Goal: Task Accomplishment & Management: Complete application form

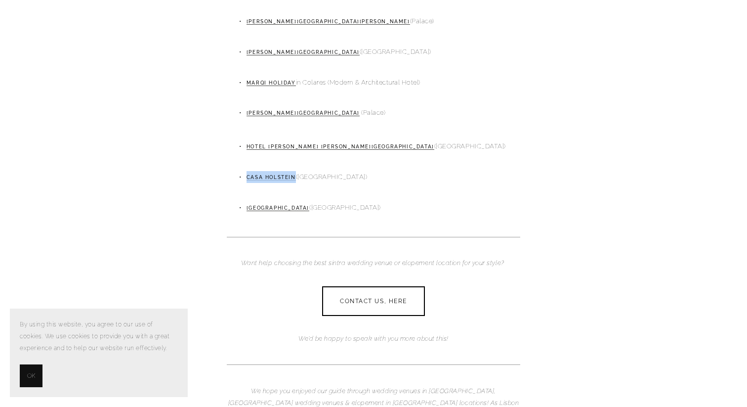
scroll to position [1361, 0]
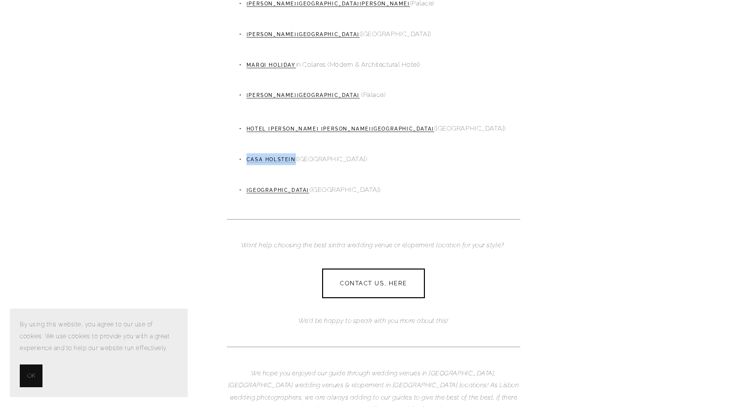
click at [27, 370] on span "OK" at bounding box center [31, 376] width 8 height 12
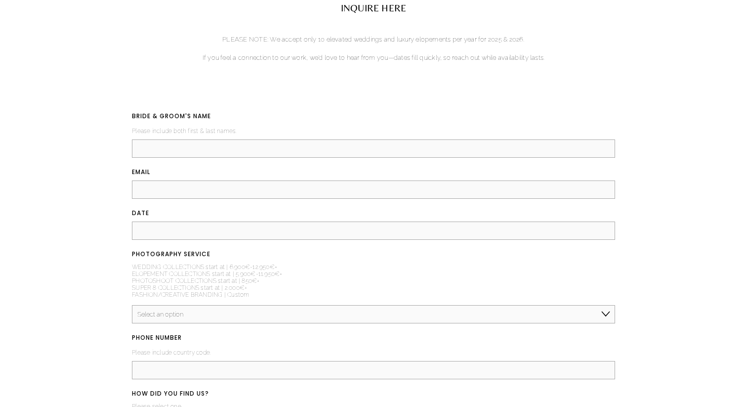
scroll to position [2290, 0]
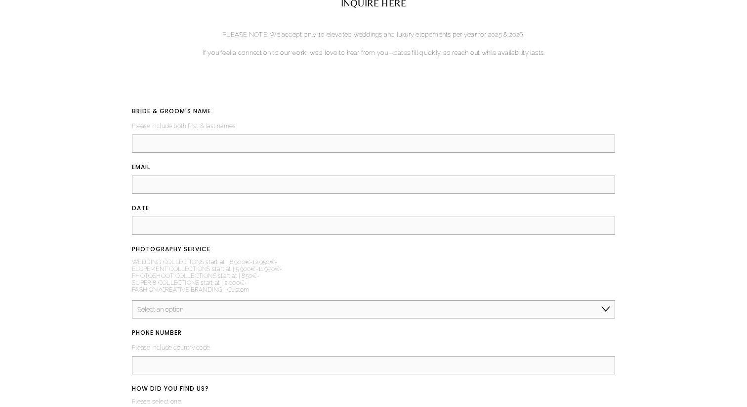
click at [215, 300] on select "Select an option Elopement, Civil or Micro Wedding | Less than 50 guests Mid-Si…" at bounding box center [373, 309] width 483 height 18
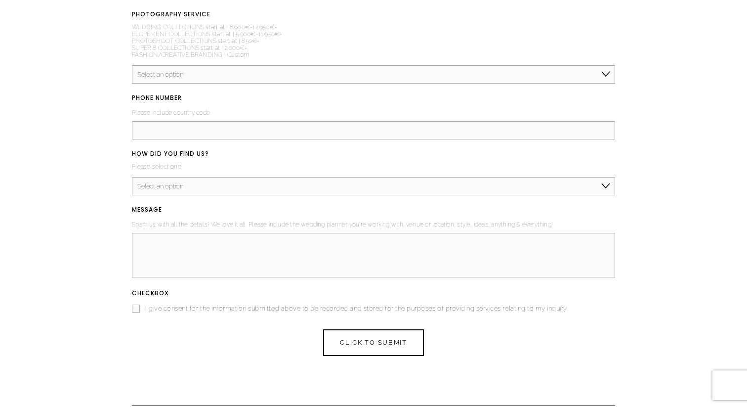
scroll to position [2536, 0]
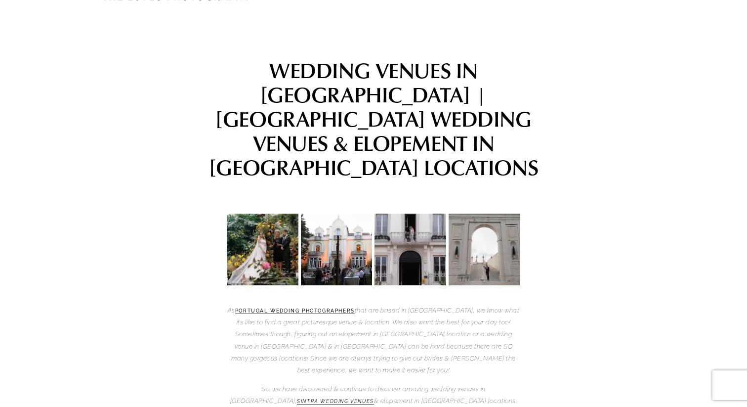
scroll to position [0, 0]
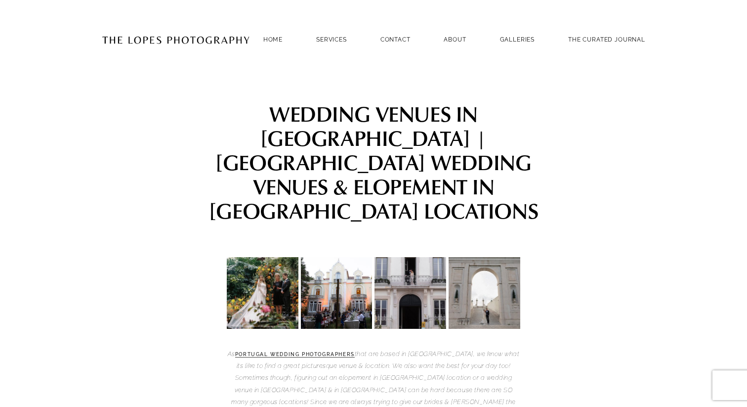
click at [213, 40] on img at bounding box center [176, 39] width 148 height 48
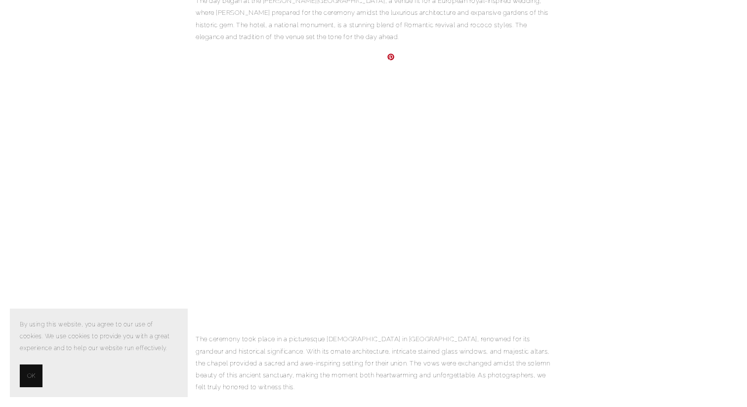
scroll to position [403, 0]
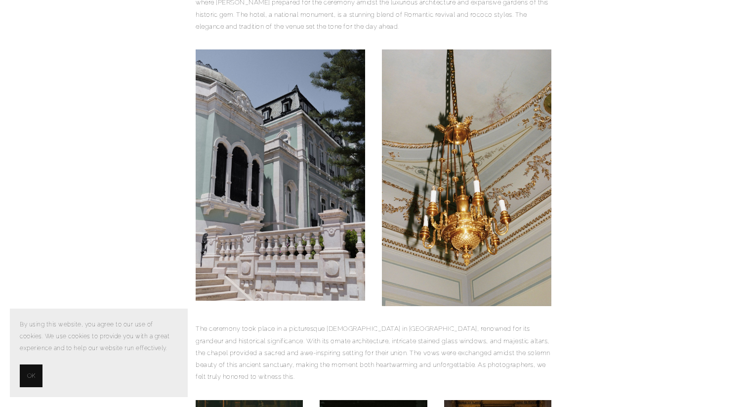
click at [35, 371] on span "OK" at bounding box center [31, 376] width 8 height 12
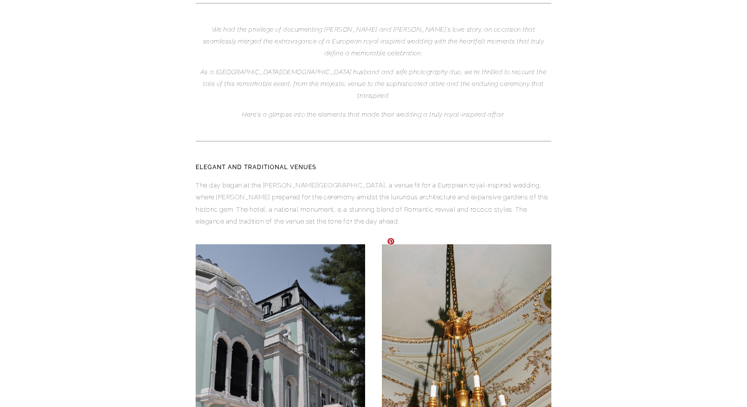
scroll to position [142, 0]
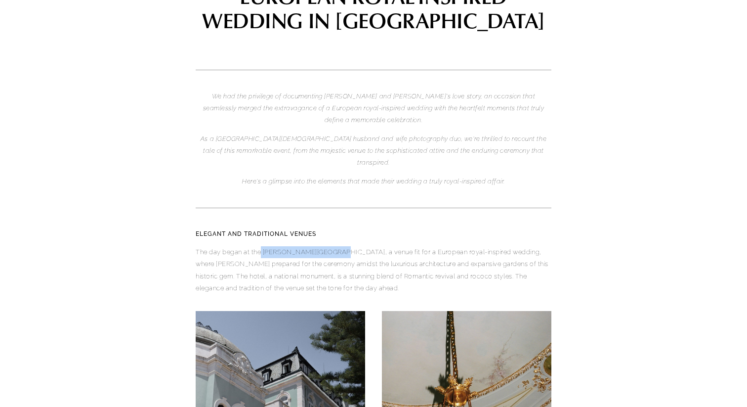
drag, startPoint x: 263, startPoint y: 240, endPoint x: 333, endPoint y: 240, distance: 70.6
click at [333, 246] on p "The day began at the Pestana Palace Lisboa, a venue fit for a European royal-in…" at bounding box center [374, 270] width 356 height 48
copy p "Pestana Palace Lisboa"
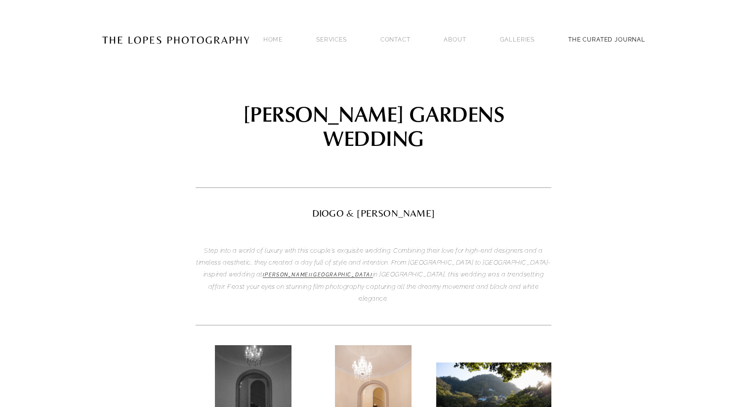
click at [600, 37] on link "THE CURATED JOURNAL" at bounding box center [606, 39] width 77 height 13
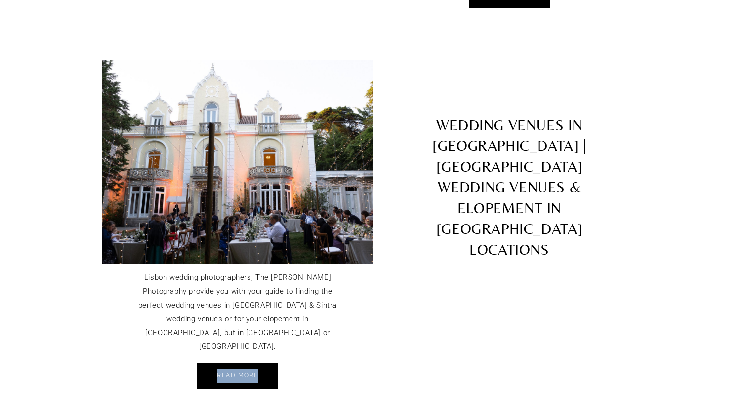
scroll to position [2837, 0]
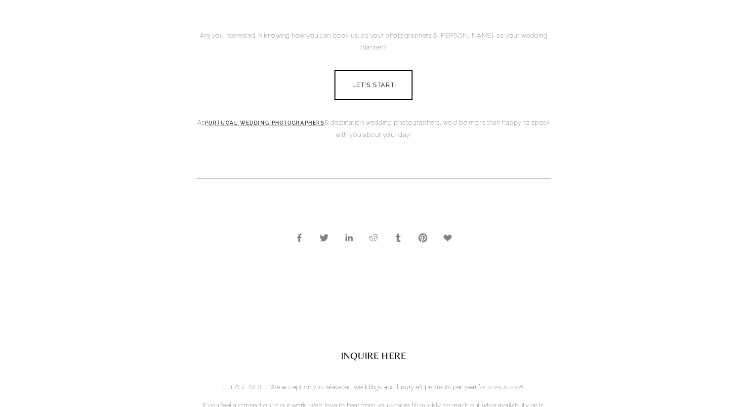
scroll to position [4496, 0]
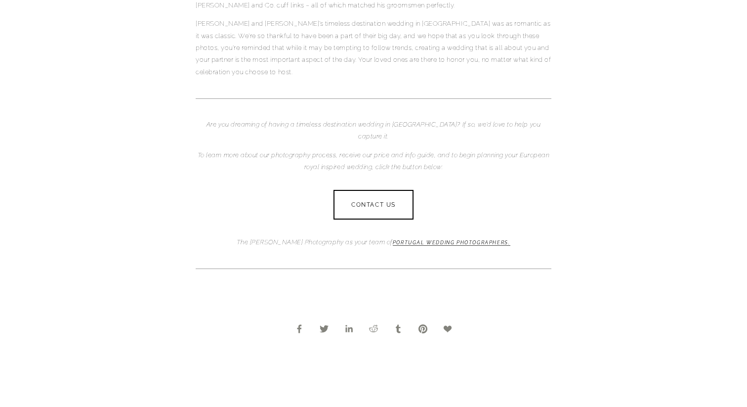
scroll to position [3956, 0]
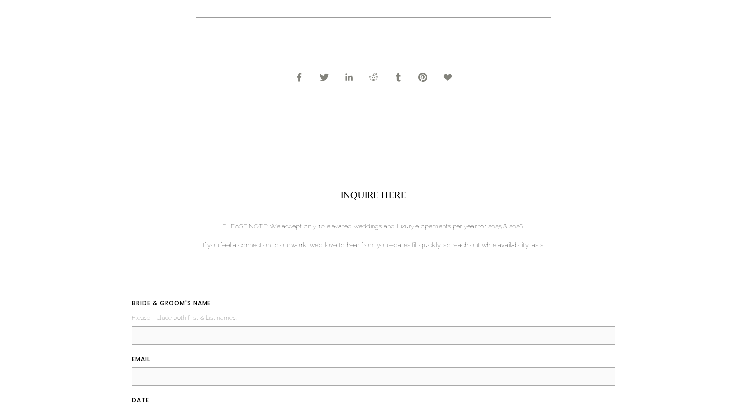
scroll to position [4056, 0]
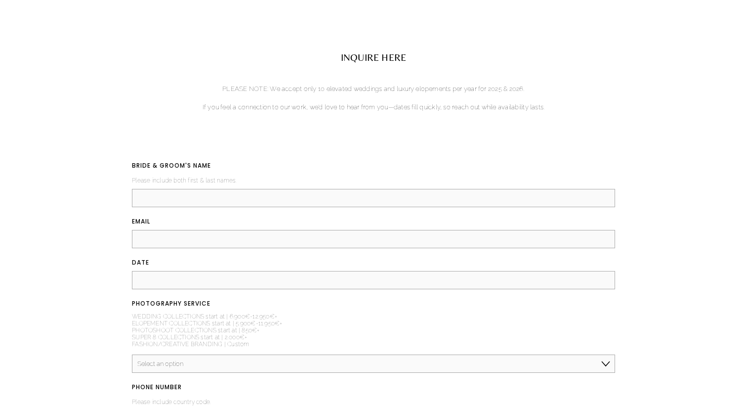
scroll to position [1755, 0]
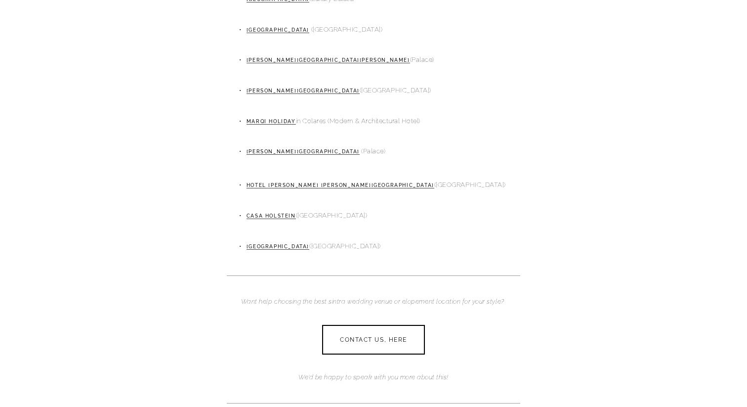
scroll to position [1313, 0]
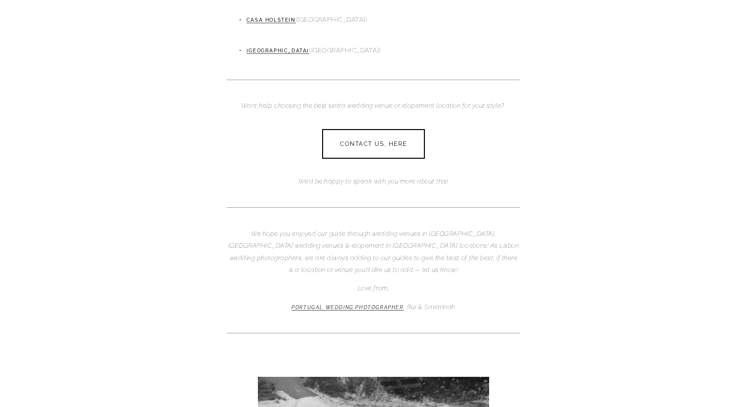
scroll to position [1418, 0]
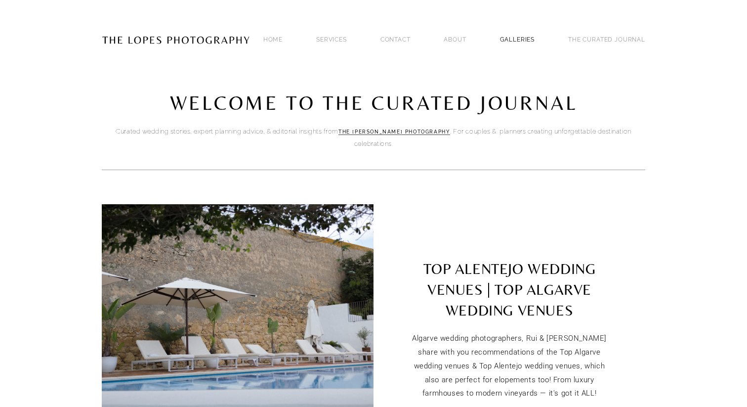
click at [519, 40] on link "GALLERIES" at bounding box center [517, 39] width 35 height 13
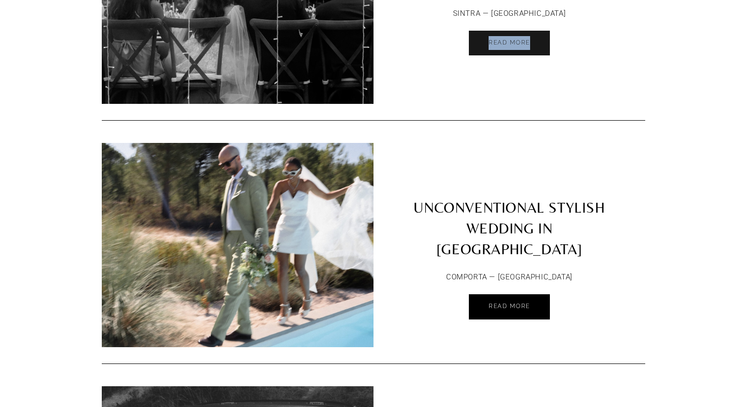
scroll to position [4126, 0]
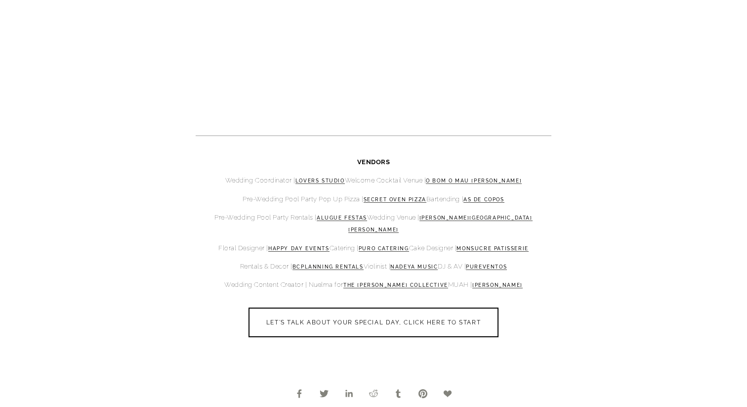
scroll to position [4102, 0]
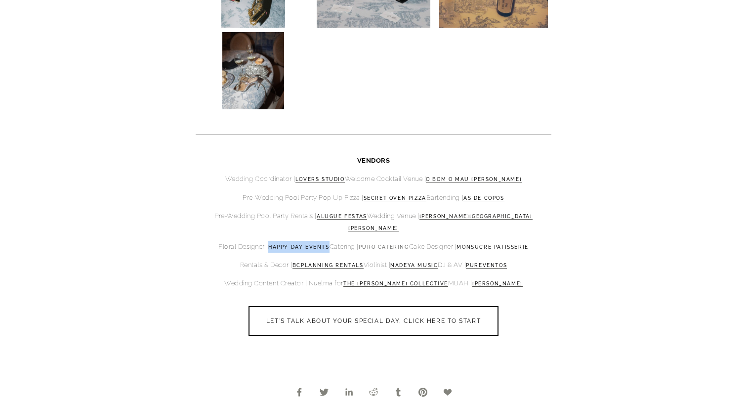
click at [383, 244] on link "Puro Catering" at bounding box center [384, 247] width 50 height 6
click at [522, 244] on link "Monsucre Patisserie" at bounding box center [492, 247] width 72 height 6
click at [494, 281] on link "Maria Sazonova" at bounding box center [497, 284] width 50 height 6
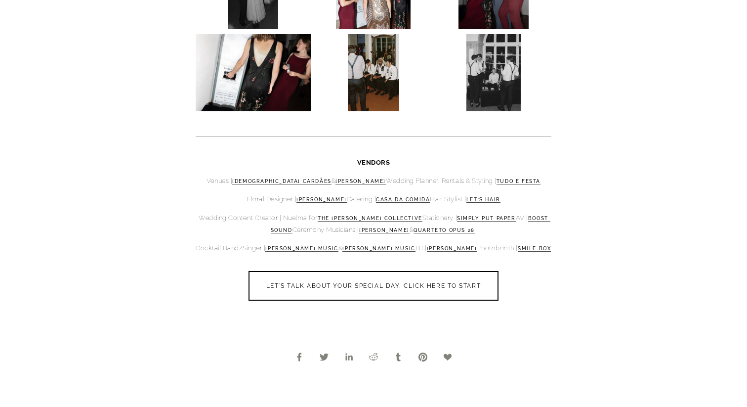
scroll to position [5144, 0]
click at [320, 201] on link "[PERSON_NAME]" at bounding box center [321, 199] width 50 height 6
click at [411, 201] on link "Casa da Comida" at bounding box center [403, 199] width 54 height 6
click at [528, 247] on link "Smile Box" at bounding box center [534, 248] width 33 height 6
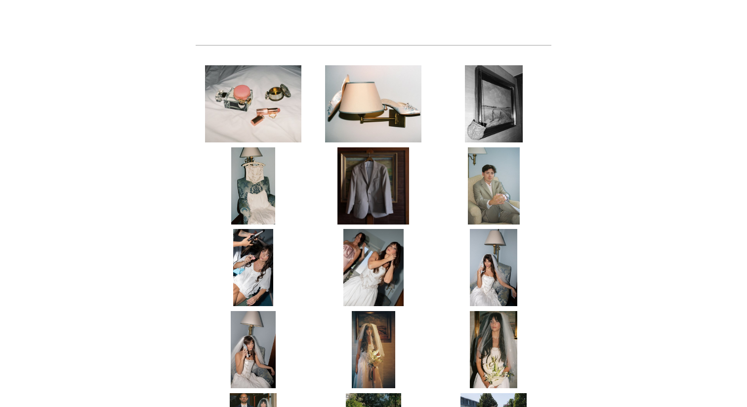
click at [254, 147] on img at bounding box center [253, 185] width 44 height 77
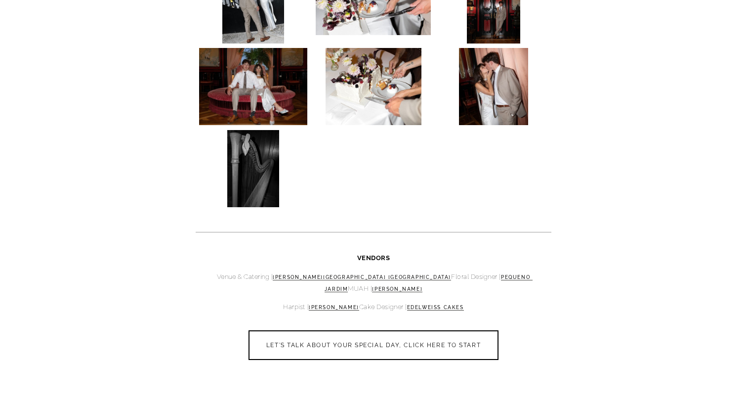
scroll to position [2003, 0]
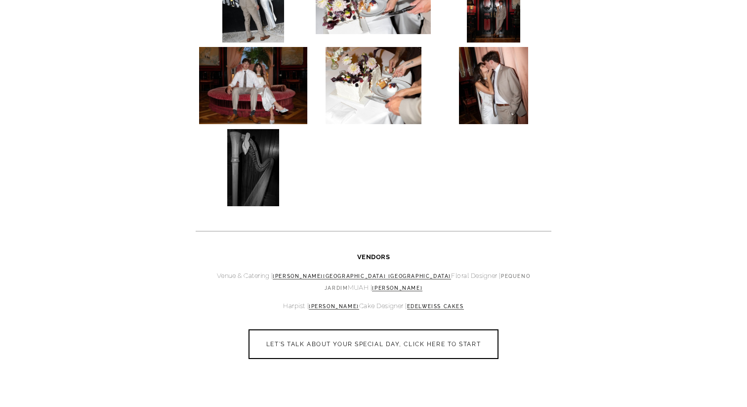
click at [420, 273] on link "Pequeno Jardim" at bounding box center [429, 282] width 208 height 18
click at [422, 285] on link "[PERSON_NAME]" at bounding box center [397, 288] width 50 height 6
click at [331, 303] on link "[PERSON_NAME]" at bounding box center [334, 306] width 50 height 6
click at [434, 303] on link "Edelweiss Cakes" at bounding box center [435, 306] width 57 height 6
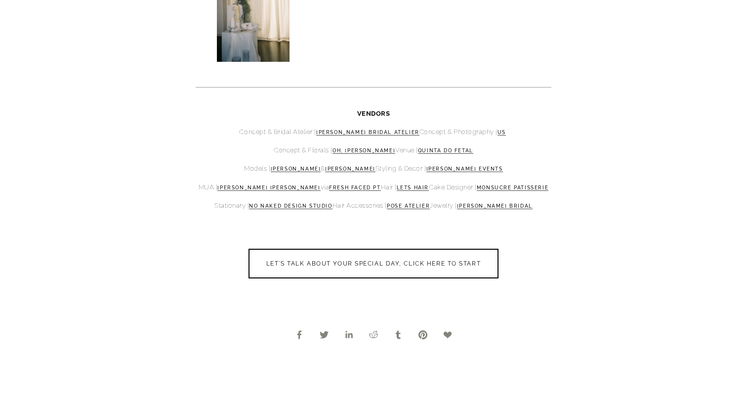
scroll to position [2557, 0]
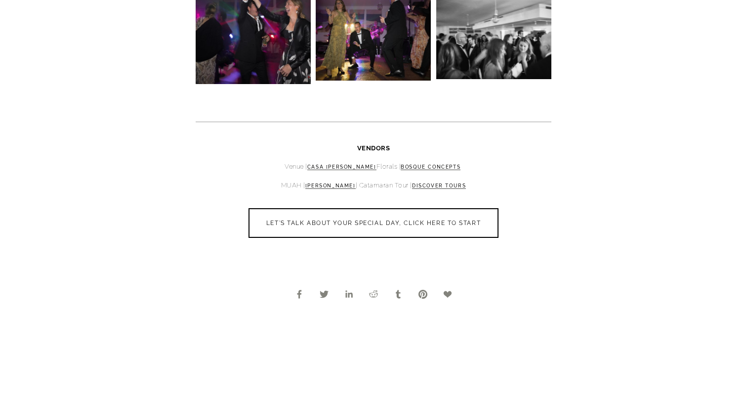
scroll to position [6241, 0]
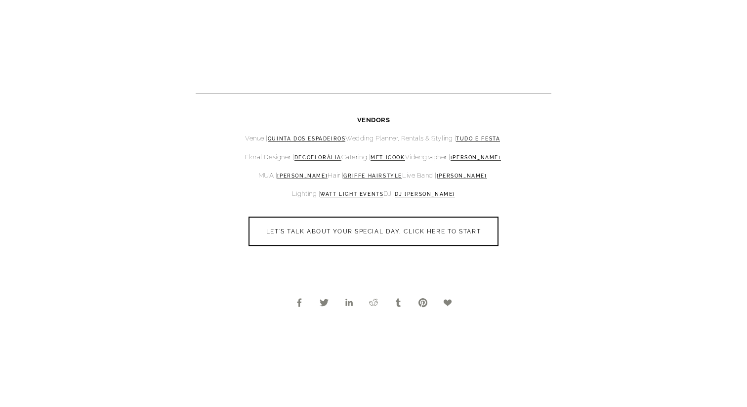
scroll to position [4994, 0]
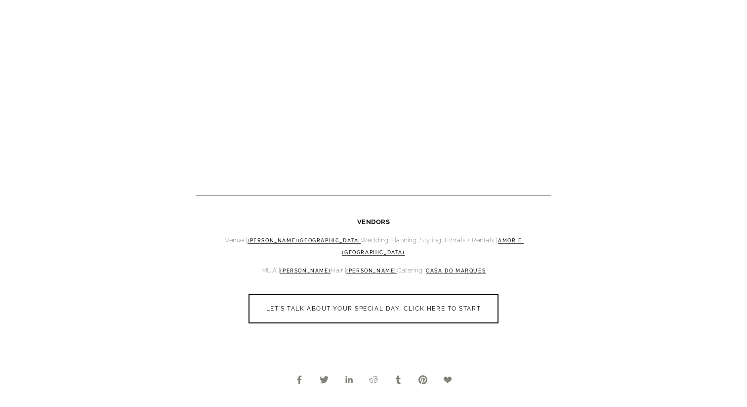
scroll to position [2825, 0]
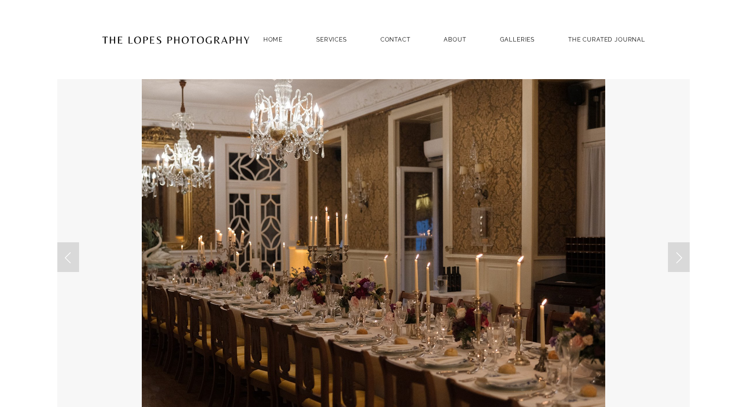
click at [193, 35] on img at bounding box center [176, 39] width 148 height 48
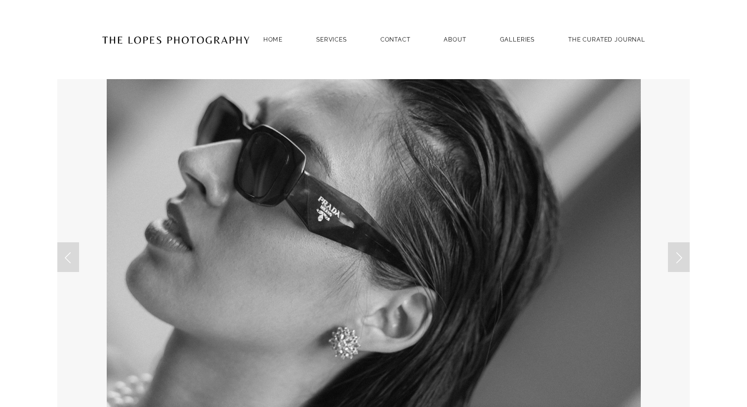
click at [213, 42] on img at bounding box center [176, 39] width 148 height 48
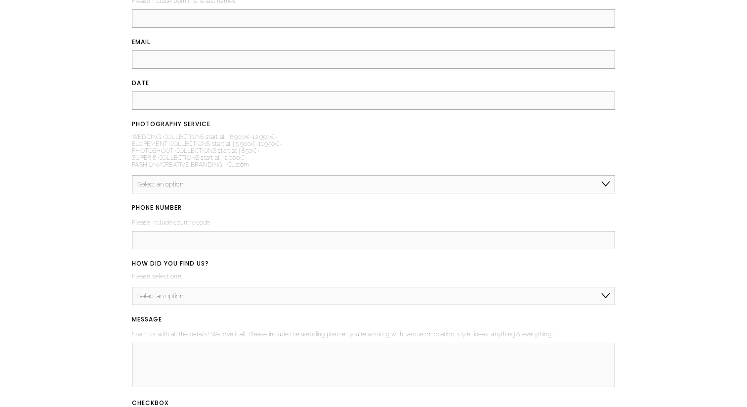
scroll to position [3980, 0]
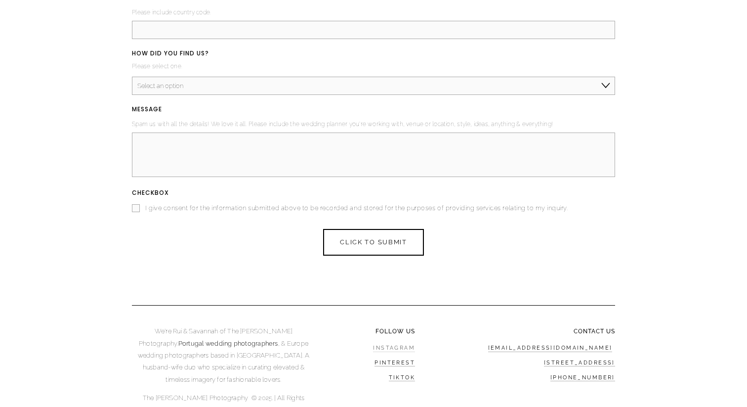
click at [385, 344] on link "Instagram" at bounding box center [394, 347] width 42 height 7
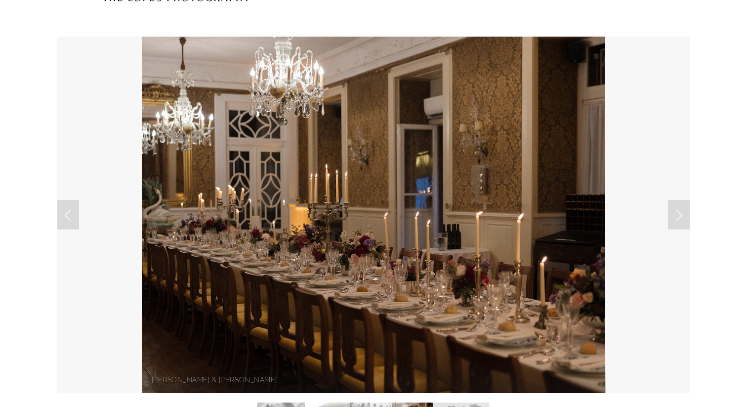
scroll to position [0, 0]
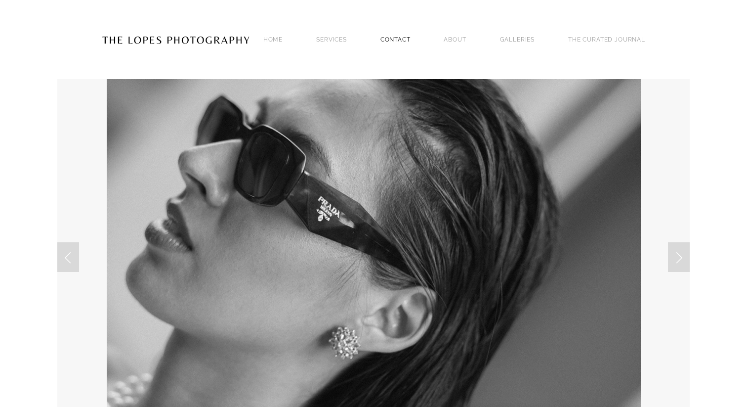
click at [395, 41] on link "Contact" at bounding box center [395, 39] width 30 height 13
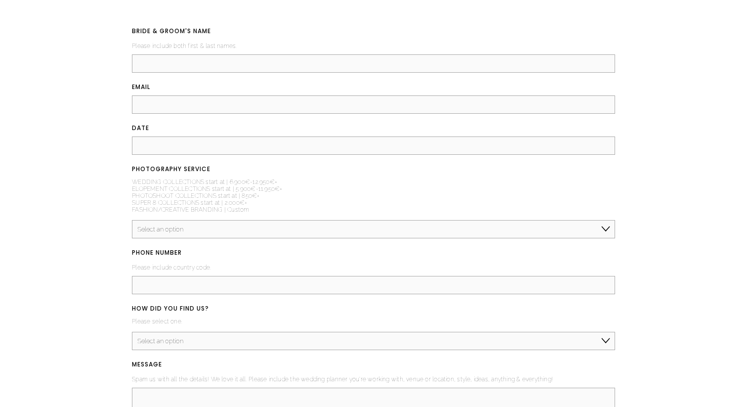
scroll to position [1229, 0]
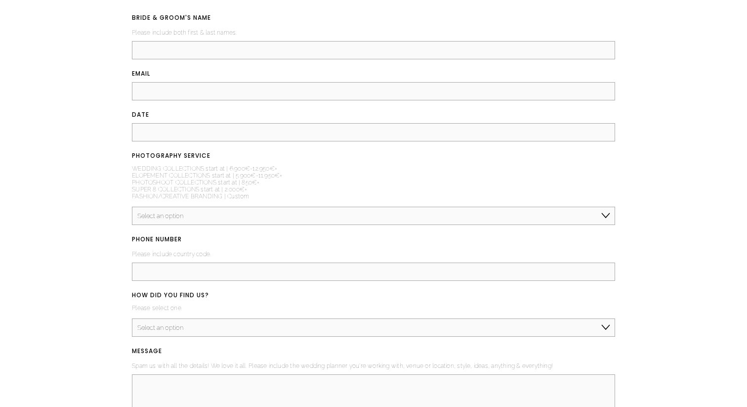
click at [388, 224] on select "Select an option Elopement, Civil or Micro Wedding | Less than 50 guests Mid-Si…" at bounding box center [373, 215] width 483 height 18
select select "Mid-Size Wedding | 50-200 guests"
click at [220, 50] on input "BRIDE & GROOM'S NAME (required)" at bounding box center [373, 50] width 483 height 18
type input "Océane Raynaud & Stefano Pretto"
click at [196, 97] on input "Email (required)" at bounding box center [373, 91] width 483 height 18
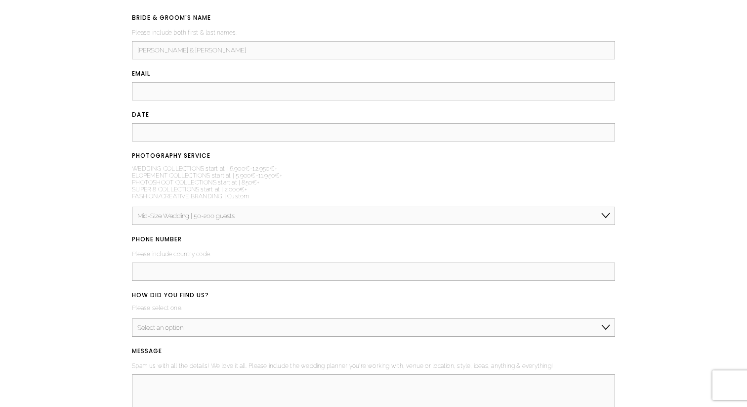
type input "oceane@ordsign.com"
click at [202, 135] on input "DATE (required)" at bounding box center [373, 132] width 483 height 18
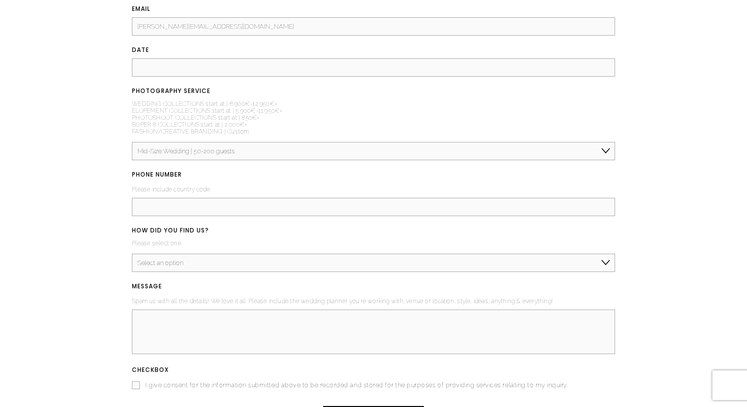
scroll to position [1298, 0]
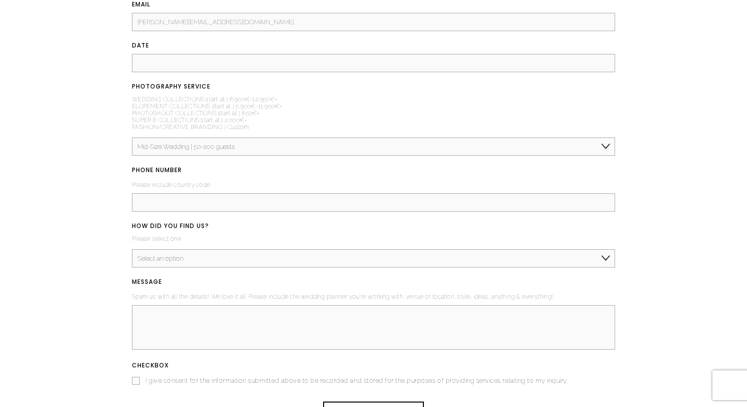
click at [216, 206] on input "PHONE NUMBER (required)" at bounding box center [373, 202] width 483 height 18
type input "+351"
click at [182, 65] on input "DATE (required)" at bounding box center [373, 63] width 483 height 18
click at [206, 62] on input "end of august / mid september 2026" at bounding box center [373, 63] width 483 height 18
click at [215, 64] on input "end of august / mid september 2026" at bounding box center [373, 63] width 483 height 18
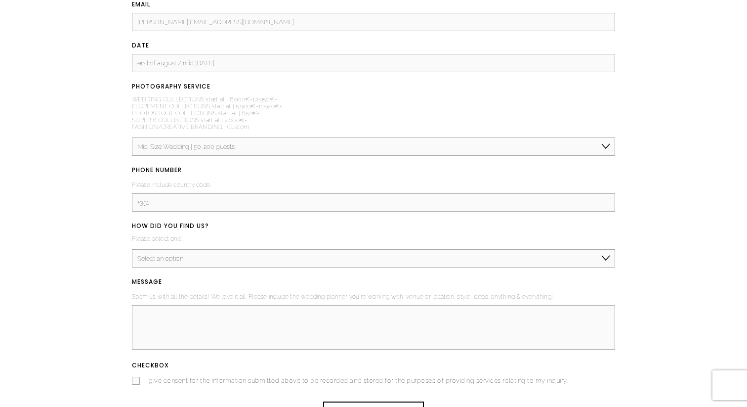
type input "end of august / mid september 2026"
click at [228, 80] on div "BRIDE & GROOM'S NAME (required) Please include both first & last names. Océane …" at bounding box center [373, 164] width 483 height 443
click at [188, 262] on select "Select an option Instagram TikTok Google Pinterest Magazine or Blog Referral/Re…" at bounding box center [373, 258] width 483 height 18
select select "Google"
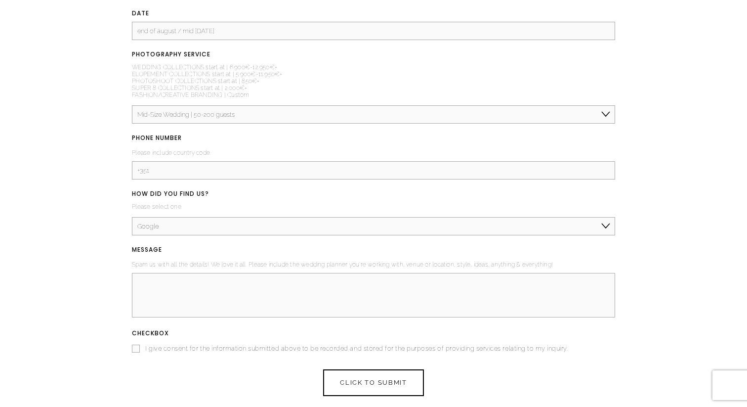
click at [205, 173] on input "+351" at bounding box center [373, 170] width 483 height 18
type input "+351963799275"
click at [203, 290] on textarea "MESSAGE (required)" at bounding box center [373, 295] width 483 height 44
paste textarea "Hi The Lopes team, I just spent the last hour on your website and completely fe…"
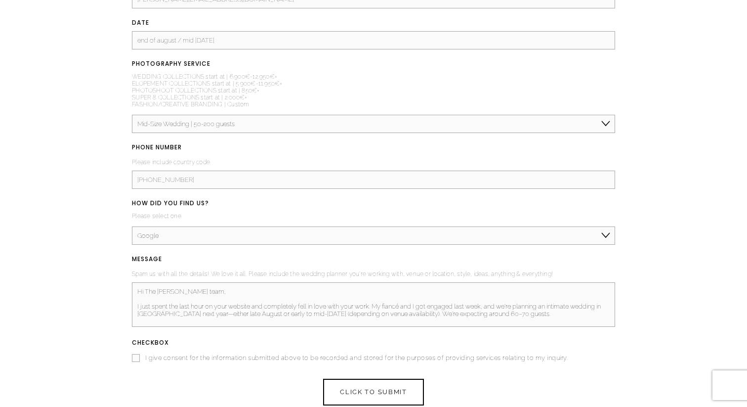
drag, startPoint x: 193, startPoint y: 296, endPoint x: 147, endPoint y: 296, distance: 46.4
click at [147, 296] on textarea "Hi The Lopes team, I just spent the last hour on your website and completely fe…" at bounding box center [373, 304] width 483 height 44
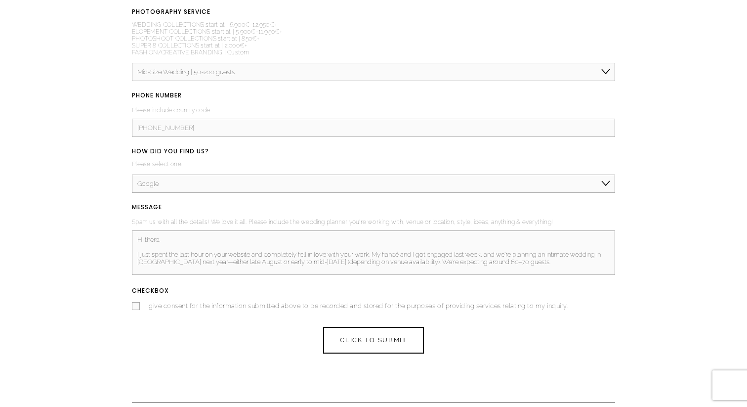
scroll to position [1385, 0]
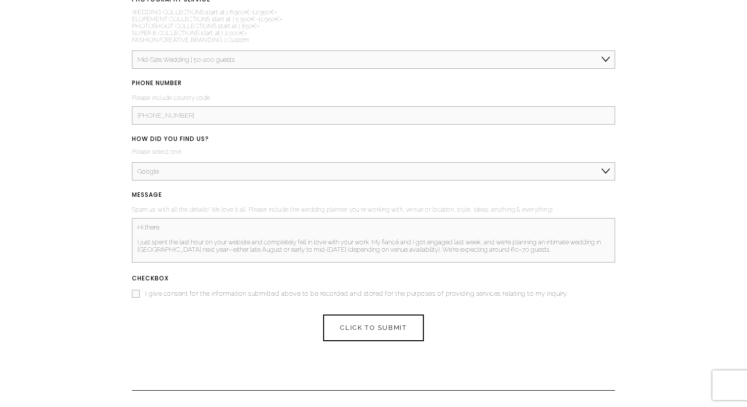
click at [555, 257] on textarea "Hi there, I just spent the last hour on your website and completely fell in lov…" at bounding box center [373, 240] width 483 height 44
paste textarea "We haven’t secured a venue or suppliers yet, so we’re at the very beginning, bu…"
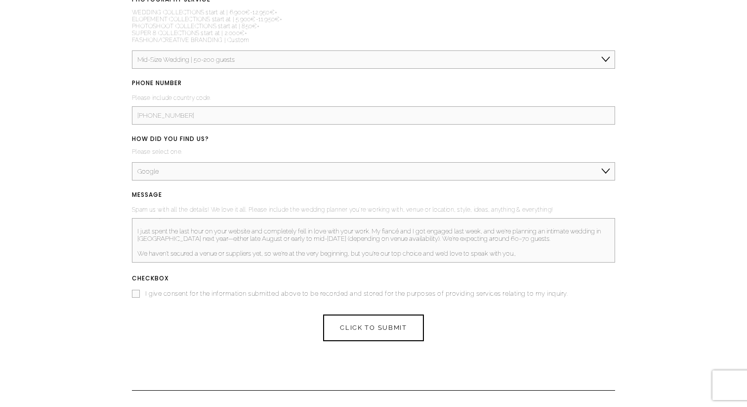
paste textarea "hear more about your packages, and see if you still have availability in 2026"
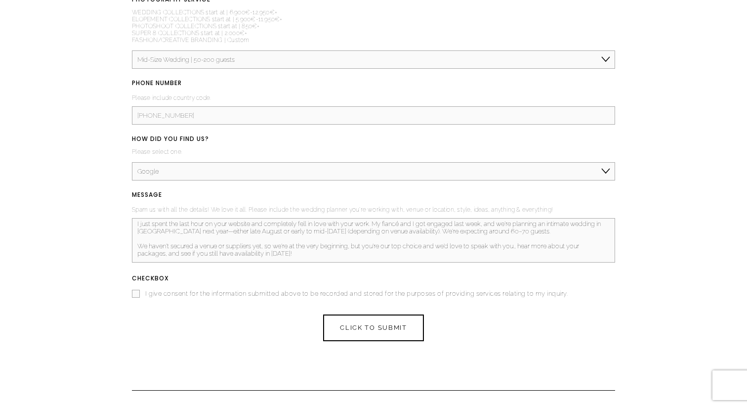
click at [308, 257] on textarea "Hi there, I just spent the last hour on your website and completely fell in lov…" at bounding box center [373, 240] width 483 height 44
paste textarea "If helpful, I’m happy to jump on a quick call. Thank you so much and looking fo…"
type textarea "Hi there, I just spent the last hour on your website and completely fell in lov…"
click at [133, 297] on input "I give consent for the information submitted above to be recorded and stored fo…" at bounding box center [136, 293] width 8 height 8
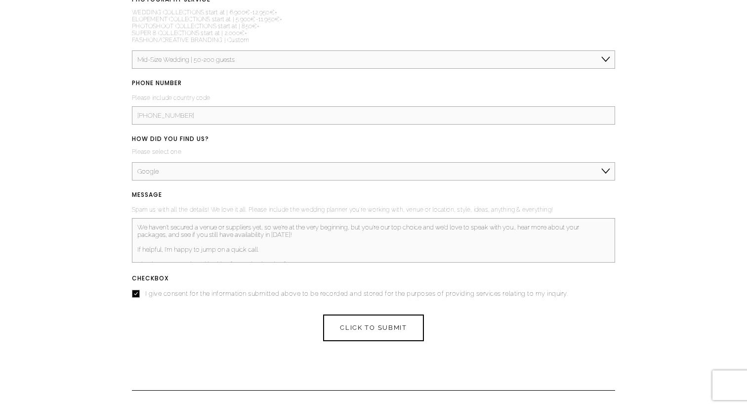
checkbox input "true"
click at [522, 245] on textarea "Hi there, I just spent the last hour on your website and completely fell in lov…" at bounding box center [373, 240] width 483 height 44
type textarea "Hi there, I just spent the last hour on your website and completely fell in lov…"
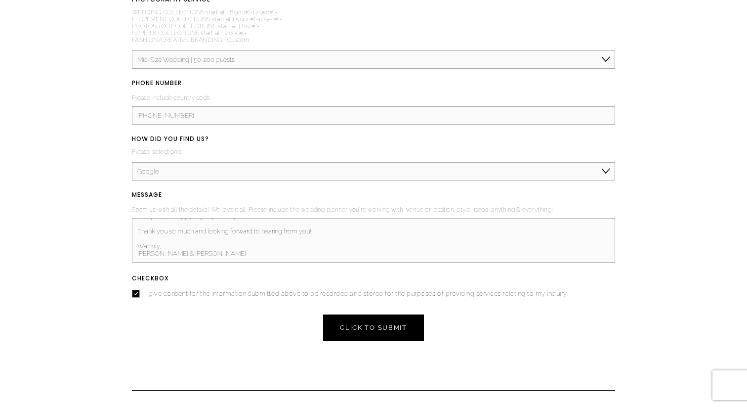
click at [383, 331] on span "CLICK TO SUBMIT" at bounding box center [373, 327] width 67 height 7
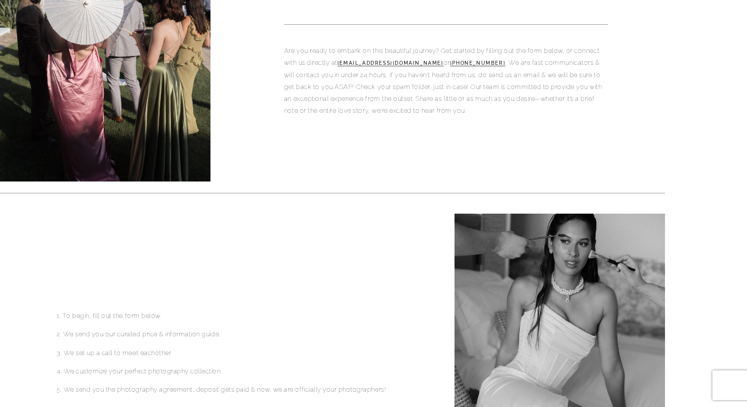
scroll to position [151, 0]
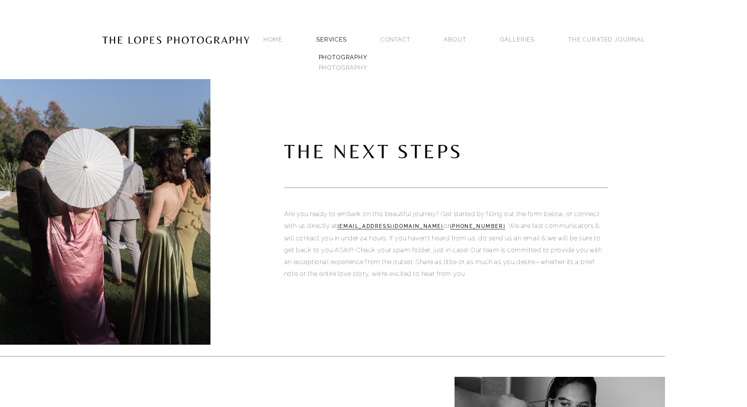
click at [343, 56] on link "PHOTOGRAPHY" at bounding box center [342, 57] width 53 height 10
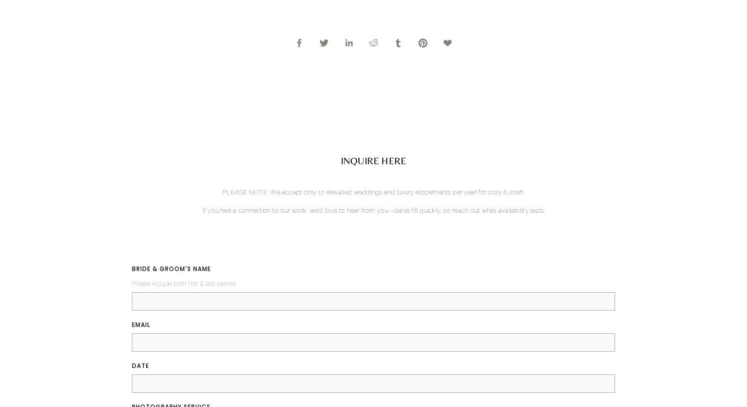
scroll to position [1585, 0]
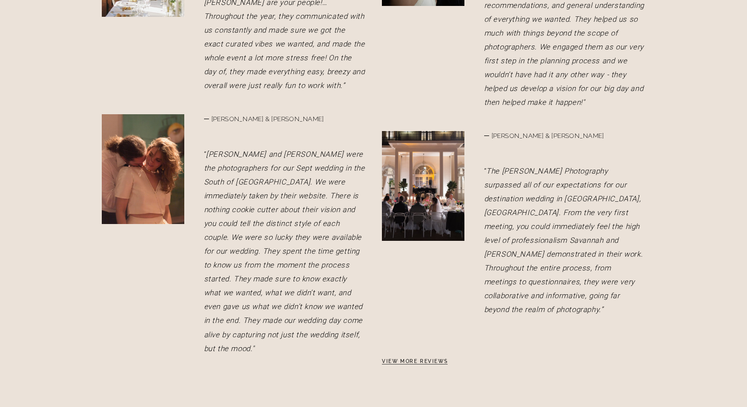
scroll to position [1863, 0]
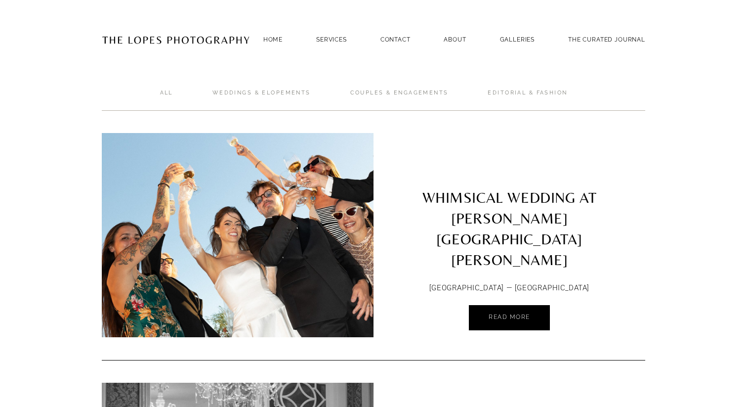
scroll to position [4126, 0]
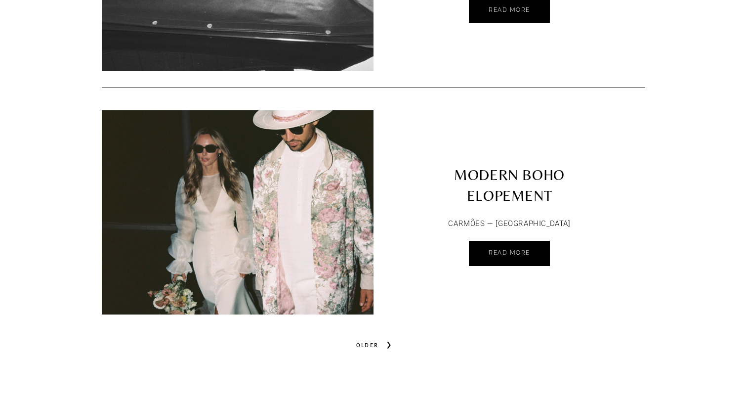
scroll to position [4666, 0]
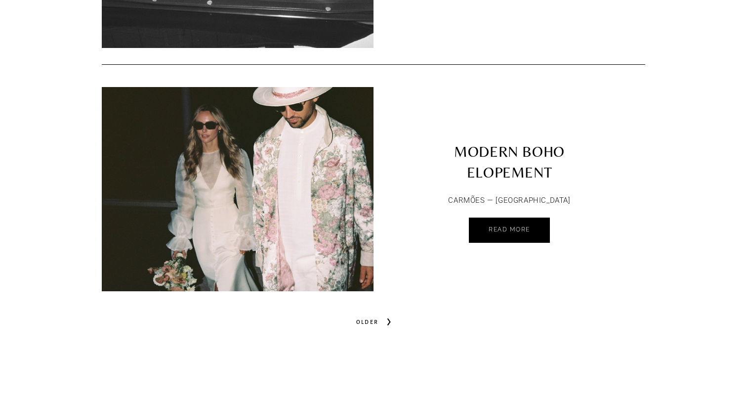
click at [362, 317] on span "Older" at bounding box center [367, 322] width 31 height 14
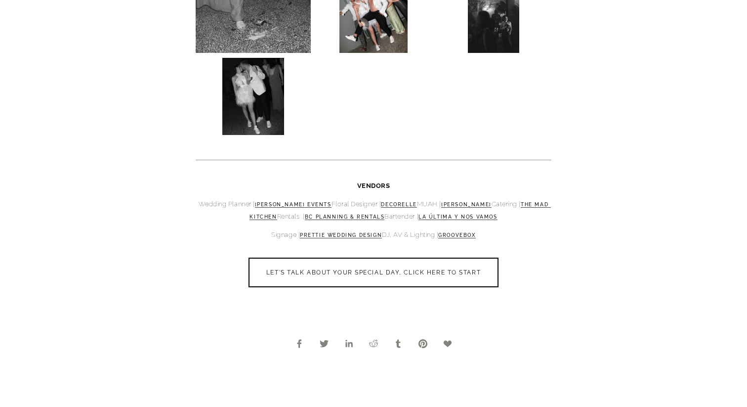
scroll to position [2720, 0]
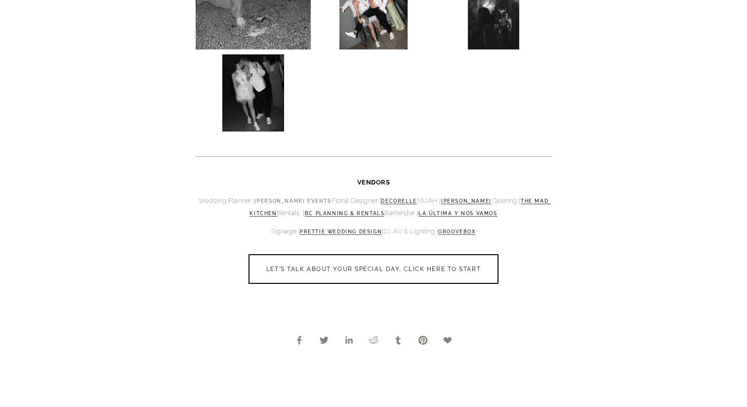
click at [317, 198] on link "[PERSON_NAME] EVENTS" at bounding box center [293, 201] width 77 height 6
click at [416, 199] on link "DECORELLE" at bounding box center [399, 201] width 36 height 6
click at [492, 200] on link "[PERSON_NAME]" at bounding box center [466, 201] width 50 height 6
click at [282, 213] on link "THE MAD KITCHEN" at bounding box center [399, 207] width 301 height 18
click at [383, 214] on link "BC PLANNING & RENTALS" at bounding box center [345, 213] width 80 height 6
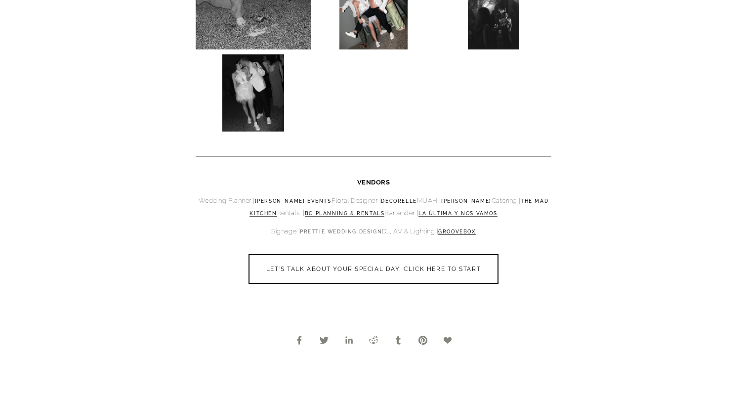
click at [362, 232] on link "PRETTIE WEDDING DESIGN" at bounding box center [341, 232] width 82 height 6
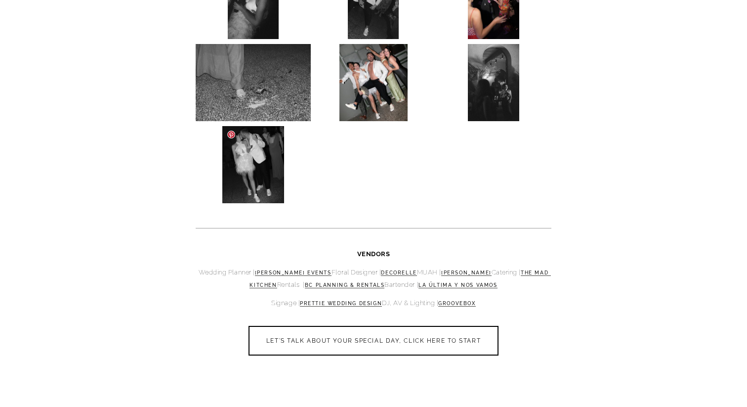
scroll to position [2632, 0]
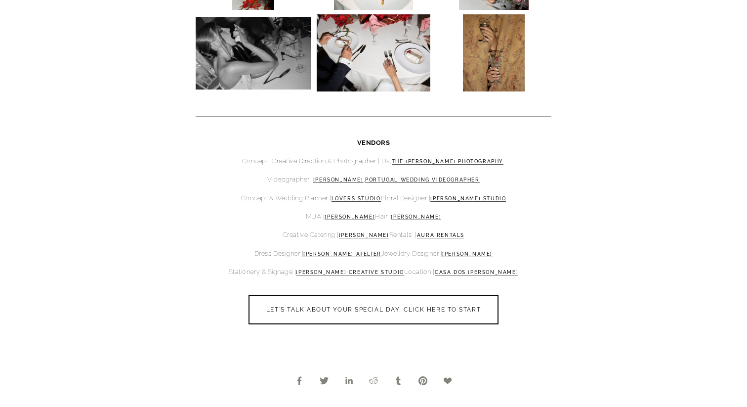
scroll to position [2903, 0]
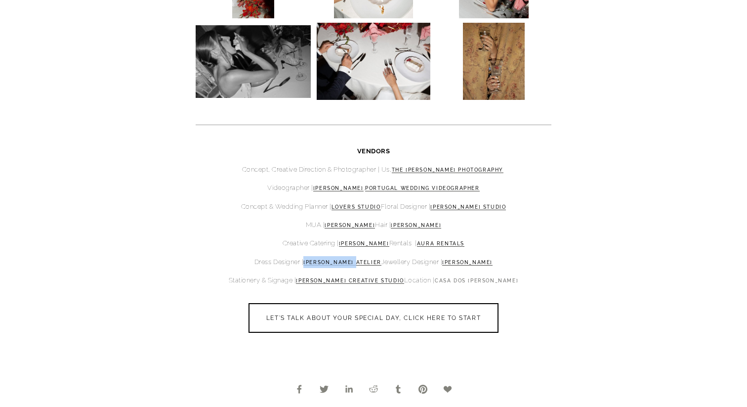
click at [493, 283] on link "CASA DOS PRADO" at bounding box center [476, 281] width 83 height 6
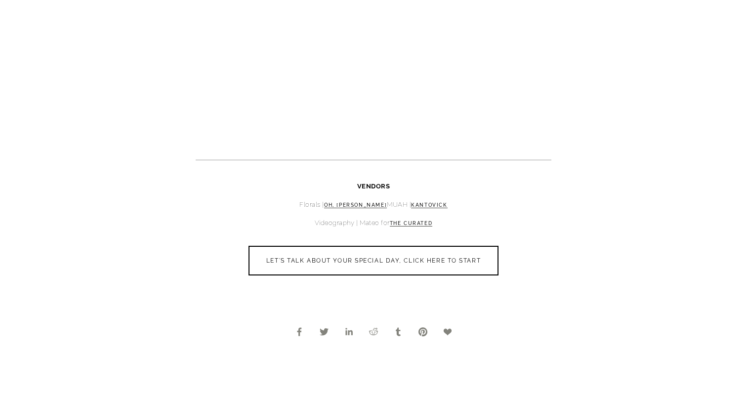
scroll to position [2678, 0]
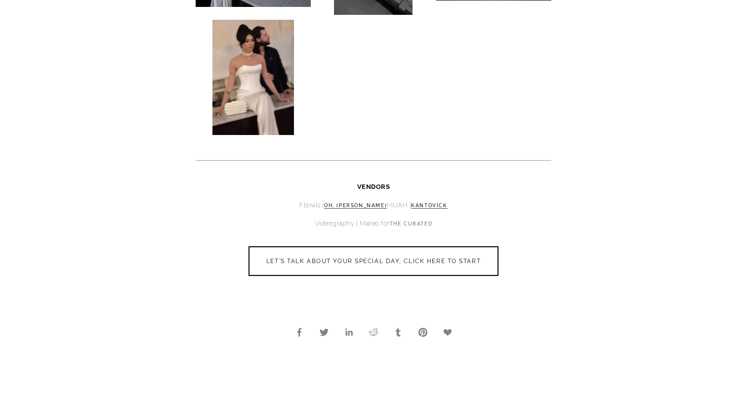
click at [410, 226] on link "THE CURATED" at bounding box center [411, 224] width 43 height 6
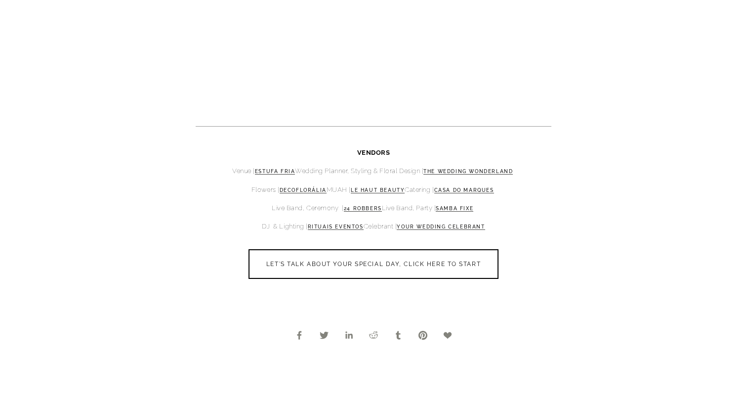
scroll to position [2089, 0]
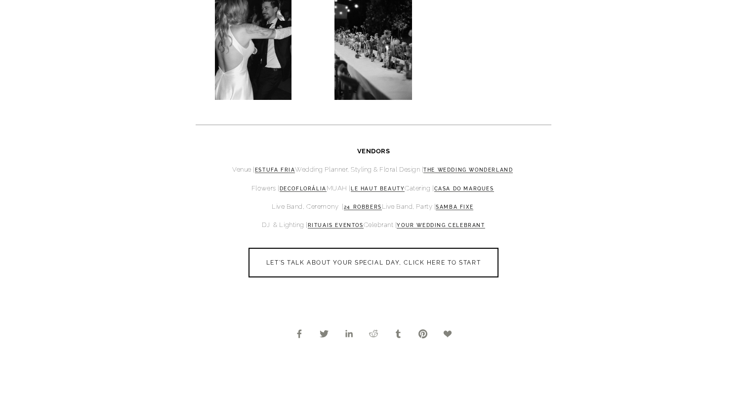
click at [434, 229] on p "DJ & Lighting | Rituais Eventos Celebrant | Your Wedding Celebrant" at bounding box center [374, 225] width 356 height 12
click at [424, 227] on link "Your Wedding Celebrant" at bounding box center [441, 225] width 88 height 6
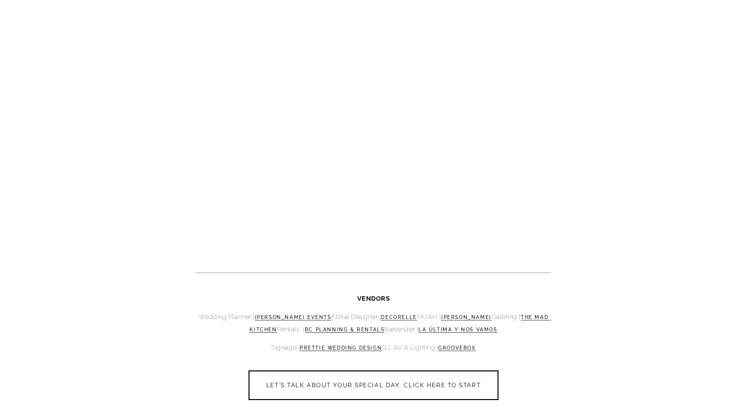
scroll to position [2814, 0]
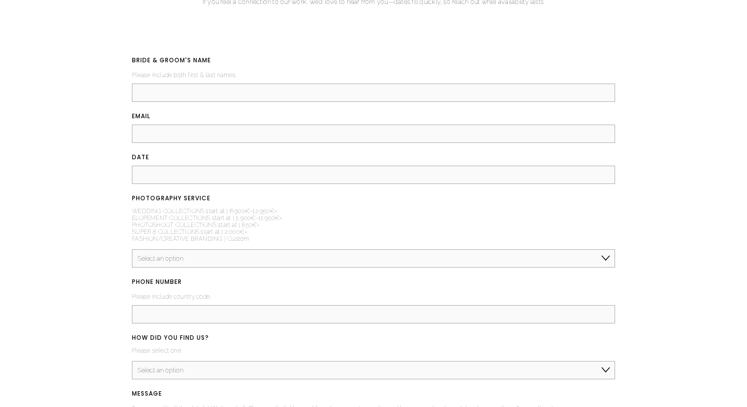
scroll to position [4753, 0]
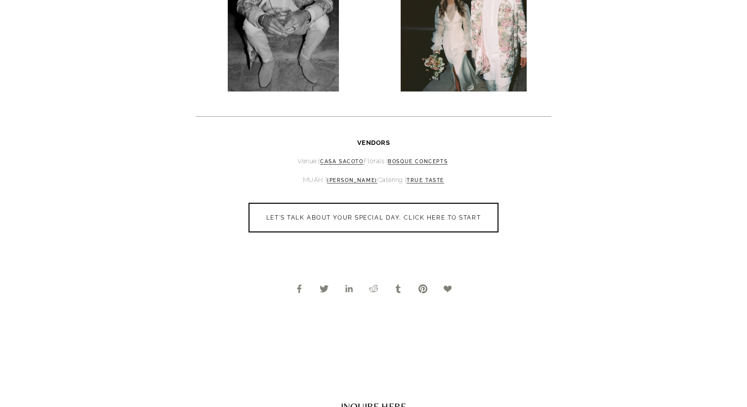
scroll to position [1322, 0]
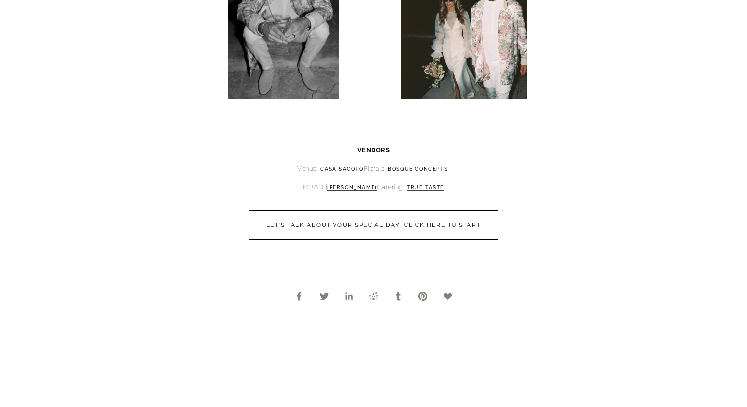
click at [434, 183] on p "MUAH | [PERSON_NAME] Catering | True Taste" at bounding box center [374, 187] width 356 height 12
click at [441, 187] on link "True Taste" at bounding box center [426, 188] width 38 height 6
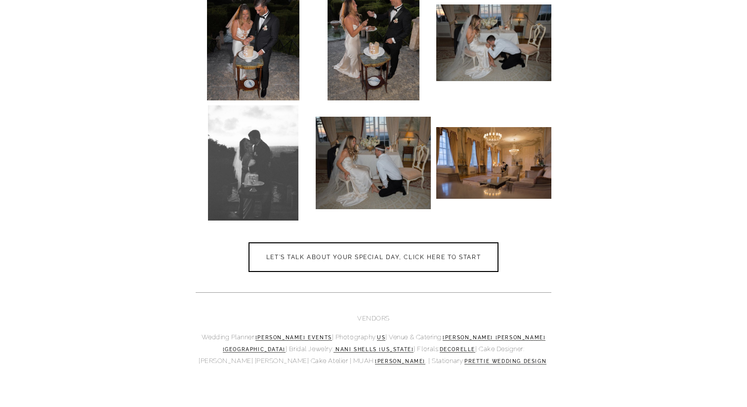
scroll to position [5220, 0]
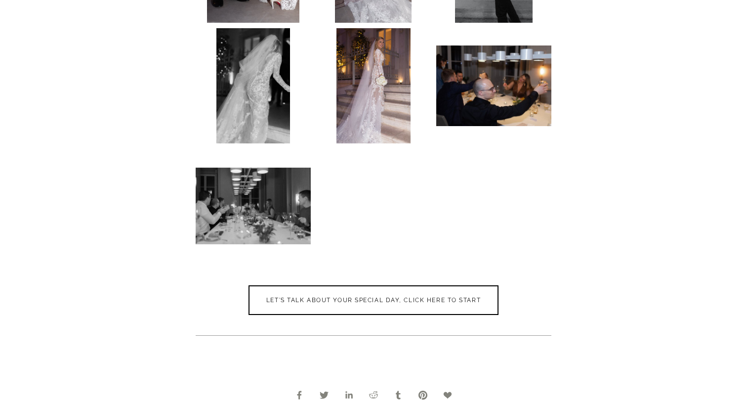
scroll to position [3915, 0]
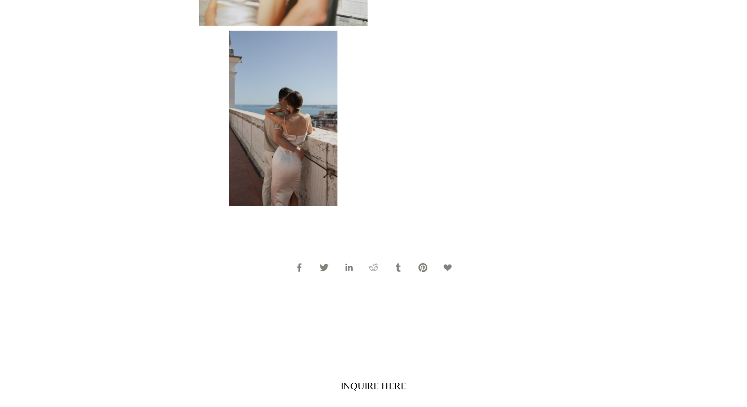
scroll to position [1735, 0]
